Goal: Task Accomplishment & Management: Use online tool/utility

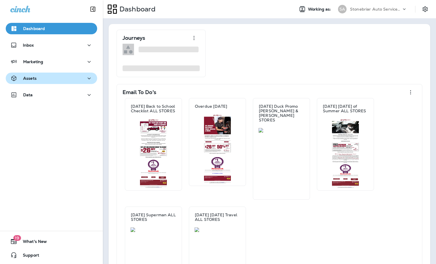
click at [86, 81] on icon "button" at bounding box center [89, 78] width 7 height 7
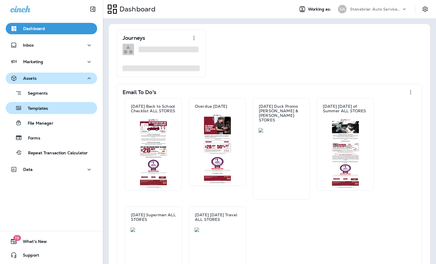
click at [56, 112] on div "Templates" at bounding box center [51, 108] width 87 height 9
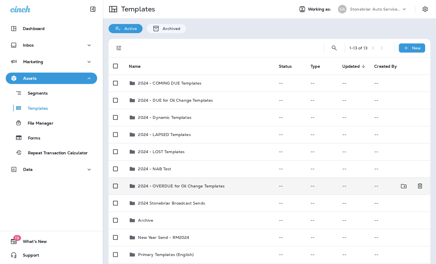
click at [161, 190] on td "2024 - OVERDUE for Oil Change Templates" at bounding box center [199, 185] width 150 height 17
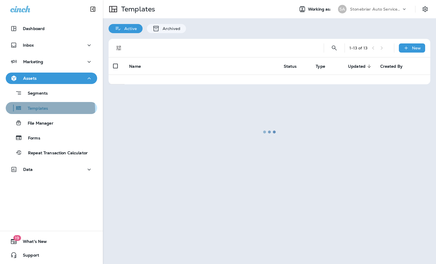
click at [49, 109] on div "Templates" at bounding box center [51, 108] width 87 height 9
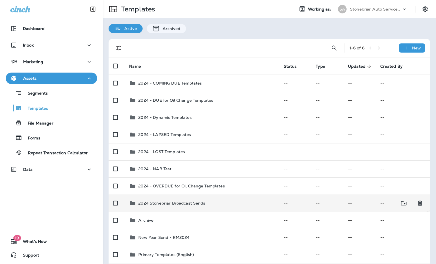
click at [169, 201] on p "2024 Stonebriar Broadcast Sends" at bounding box center [171, 203] width 67 height 5
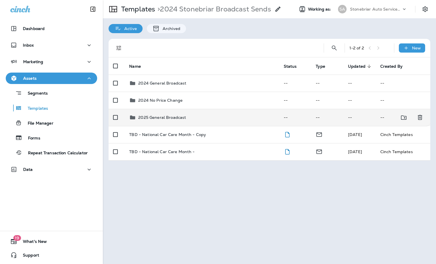
click at [149, 118] on p "2025 General Broadcast" at bounding box center [162, 117] width 48 height 5
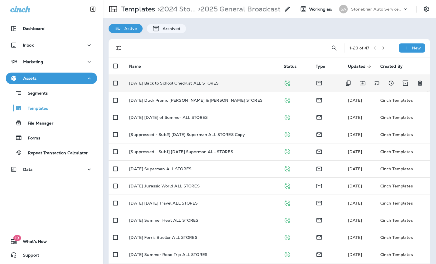
click at [182, 87] on td "[DATE] Back to School Checklist ALL STORES" at bounding box center [202, 83] width 154 height 17
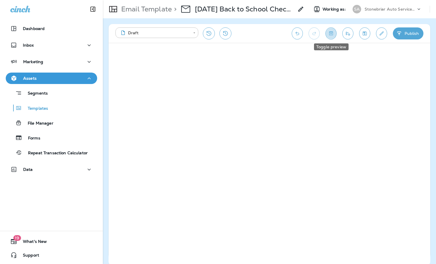
click at [332, 35] on icon "Toggle preview" at bounding box center [331, 34] width 6 height 6
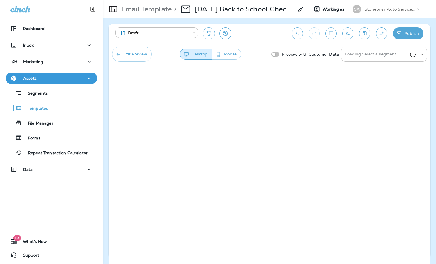
click at [360, 62] on div "Exit Preview Desktop Mobile Preview with Customer Data Loading Select a segment…" at bounding box center [270, 54] width 322 height 22
drag, startPoint x: 360, startPoint y: 62, endPoint x: 360, endPoint y: 58, distance: 3.4
click at [360, 58] on input "Loading Select a segment..." at bounding box center [377, 54] width 66 height 10
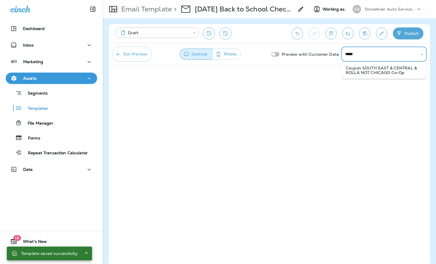
type input "*****"
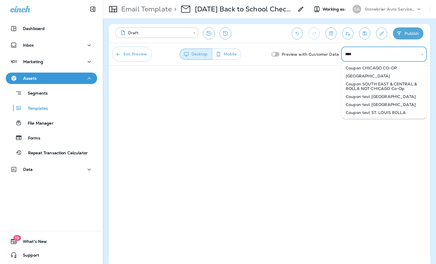
click at [380, 110] on li "Coupon test ST. LOUIS R0LLA" at bounding box center [384, 113] width 86 height 8
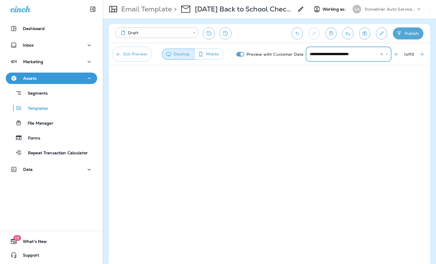
type input "**********"
